Goal: Task Accomplishment & Management: Use online tool/utility

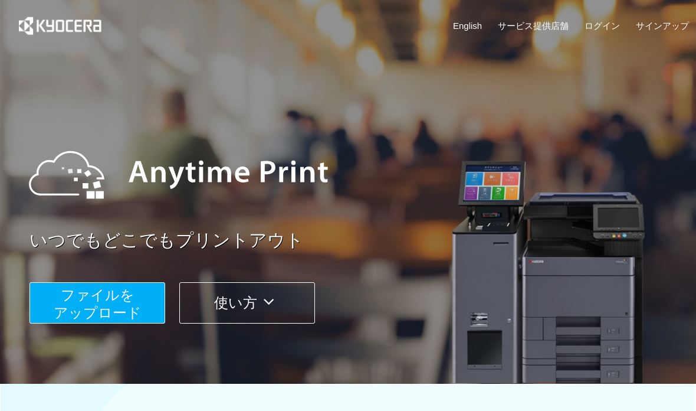
click at [142, 317] on button "ファイルを ​​アップロード" at bounding box center [97, 302] width 136 height 41
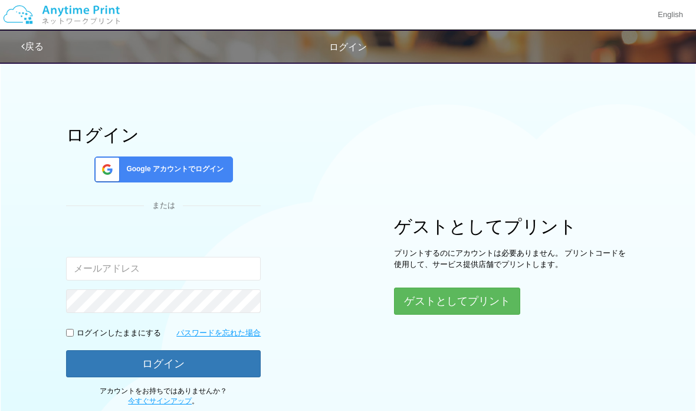
click at [456, 292] on button "ゲストとしてプリント" at bounding box center [457, 300] width 126 height 27
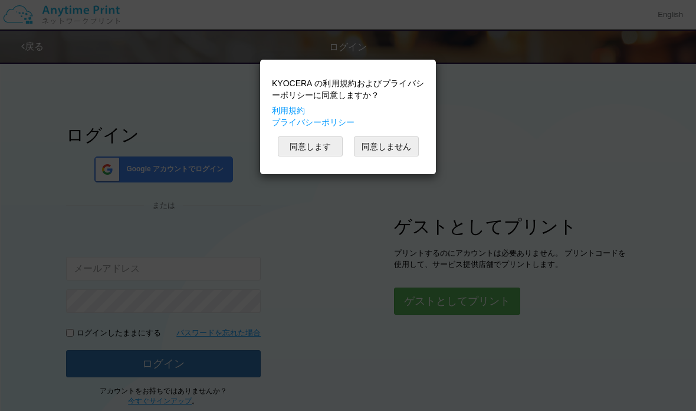
click at [334, 149] on button "同意します" at bounding box center [310, 146] width 65 height 20
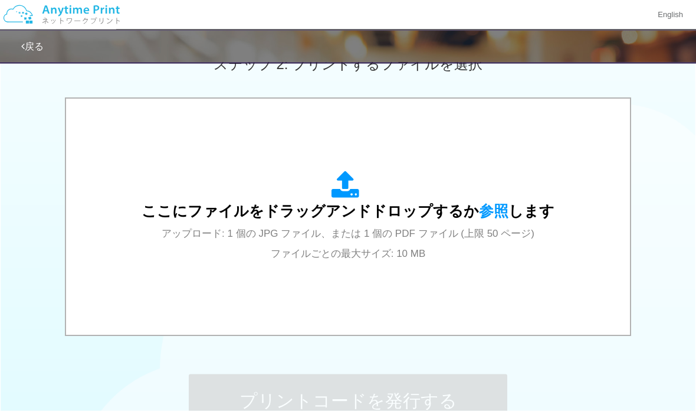
scroll to position [350, 0]
click at [410, 209] on span "ここにファイルをドラッグアンドドロップするか 参照 します" at bounding box center [348, 210] width 413 height 17
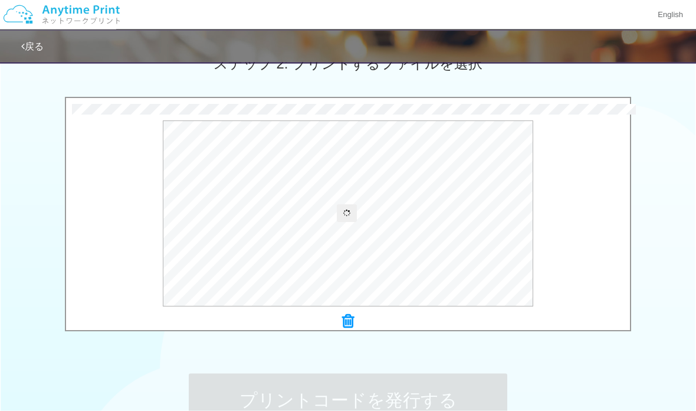
scroll to position [351, 0]
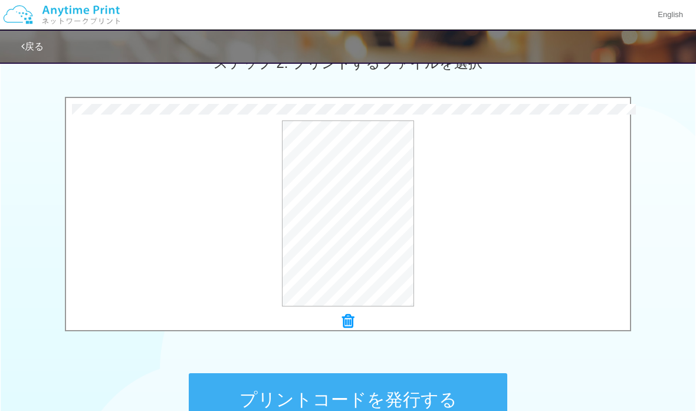
click at [0, 0] on button "プレビュー" at bounding box center [0, 0] width 0 height 0
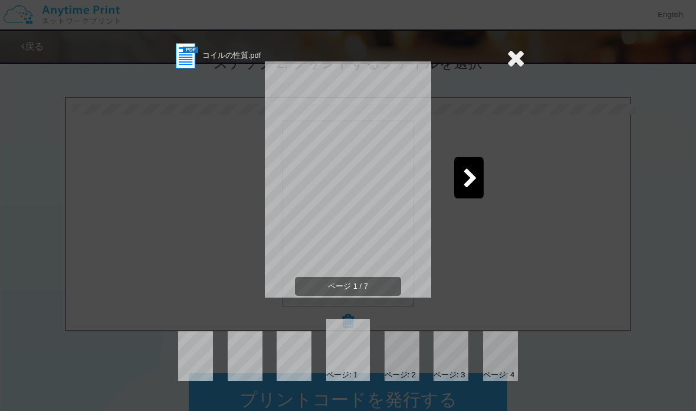
click at [467, 181] on icon at bounding box center [470, 179] width 15 height 21
click at [473, 180] on icon at bounding box center [470, 179] width 15 height 21
click at [475, 181] on icon at bounding box center [470, 179] width 15 height 21
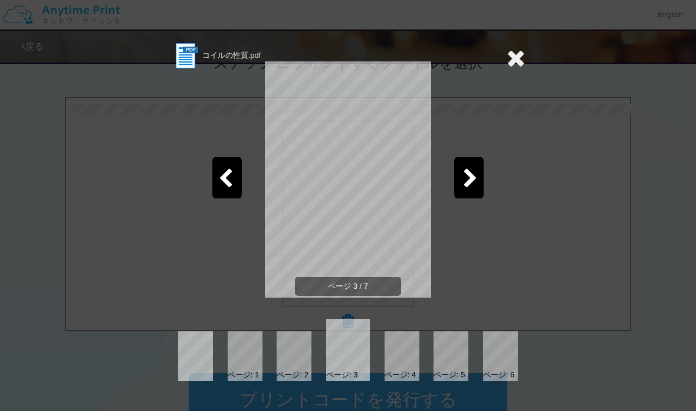
click at [470, 176] on icon at bounding box center [470, 179] width 15 height 21
click at [471, 176] on icon at bounding box center [470, 179] width 15 height 21
click at [470, 176] on icon at bounding box center [470, 179] width 15 height 21
click at [469, 178] on icon at bounding box center [470, 179] width 15 height 21
click at [471, 176] on icon at bounding box center [470, 179] width 15 height 21
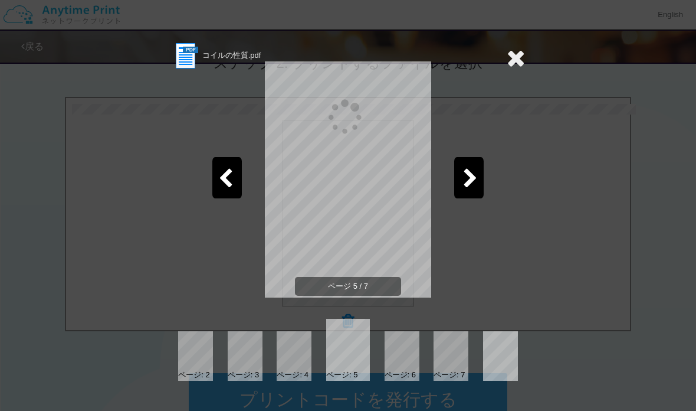
click at [470, 179] on icon at bounding box center [470, 179] width 15 height 21
click at [513, 53] on icon at bounding box center [516, 58] width 18 height 24
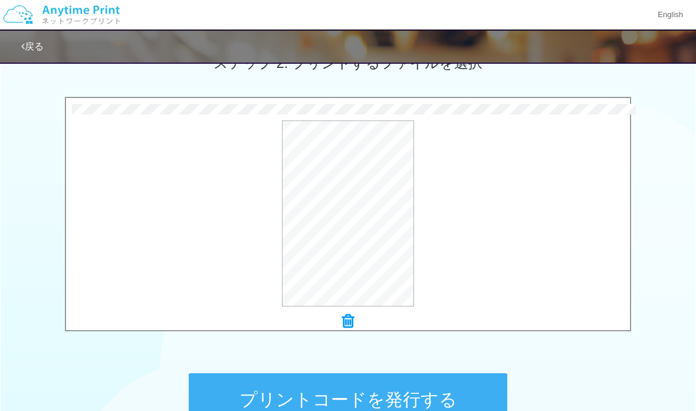
scroll to position [486, 0]
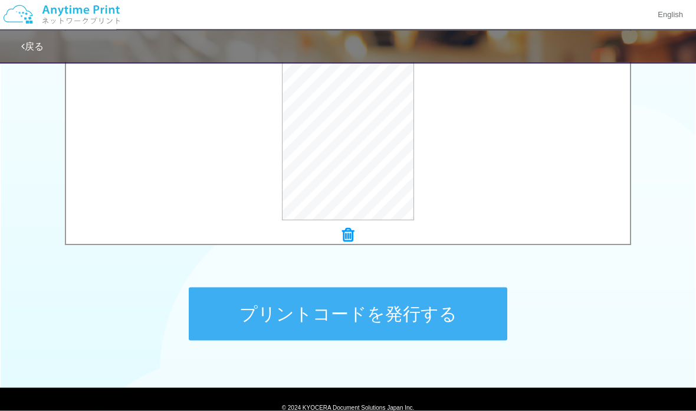
click at [464, 319] on button "プリントコードを発行する" at bounding box center [348, 313] width 319 height 53
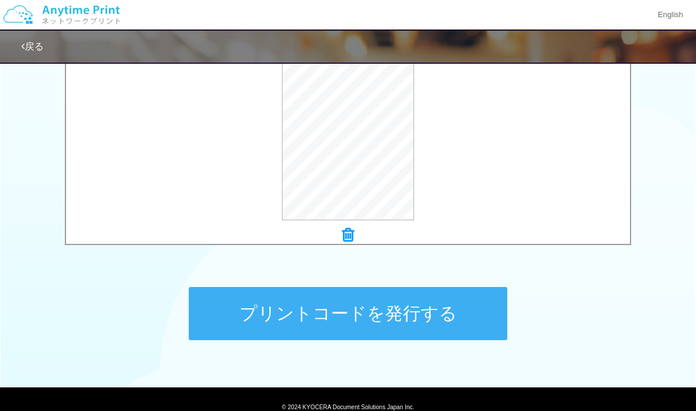
scroll to position [0, 0]
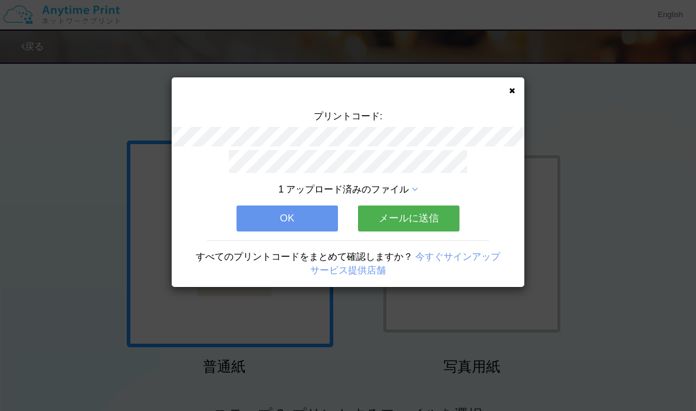
click at [318, 217] on button "OK" at bounding box center [287, 218] width 101 height 26
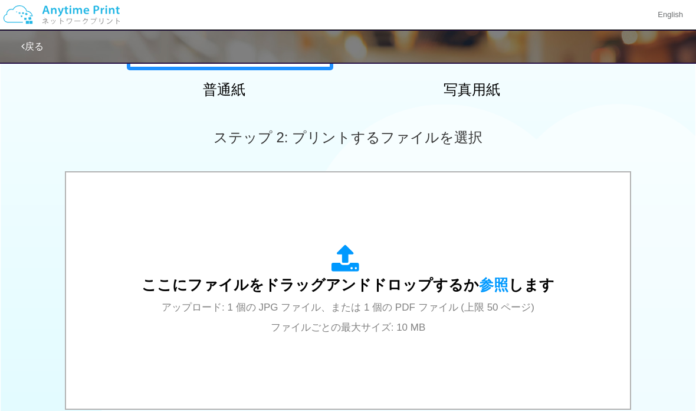
scroll to position [336, 0]
